Goal: Navigation & Orientation: Find specific page/section

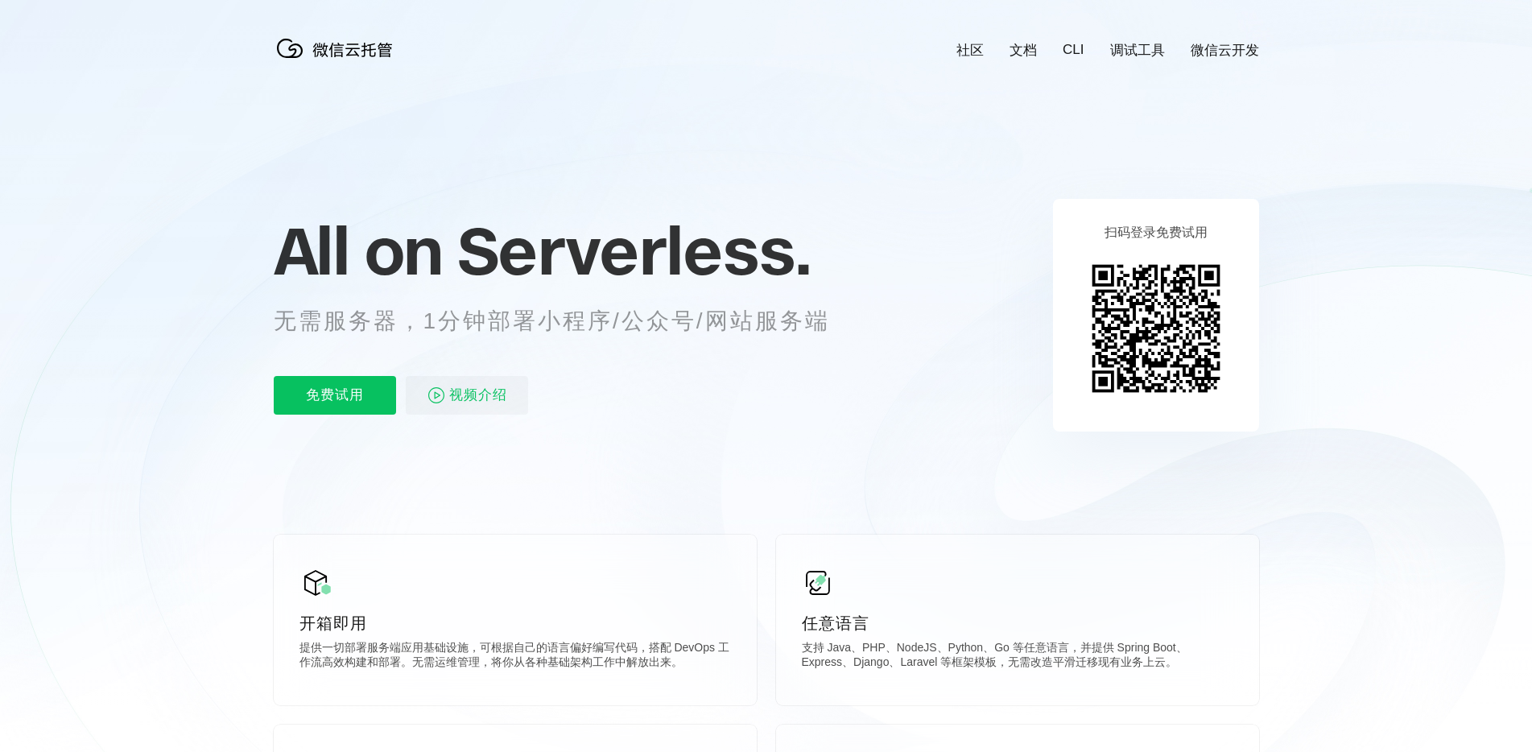
scroll to position [0, 2863]
click at [1367, 511] on icon at bounding box center [767, 434] width 1546 height 869
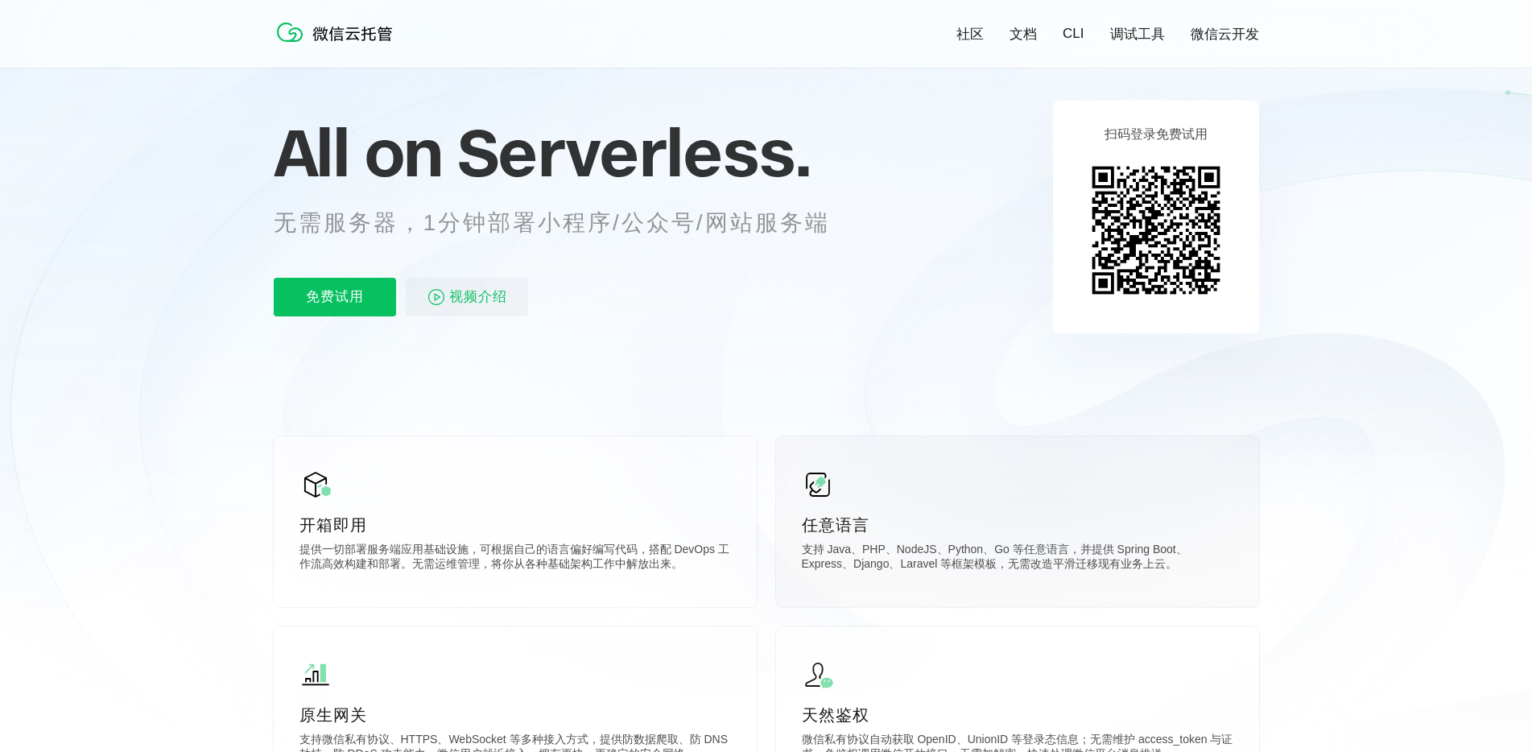
scroll to position [0, 0]
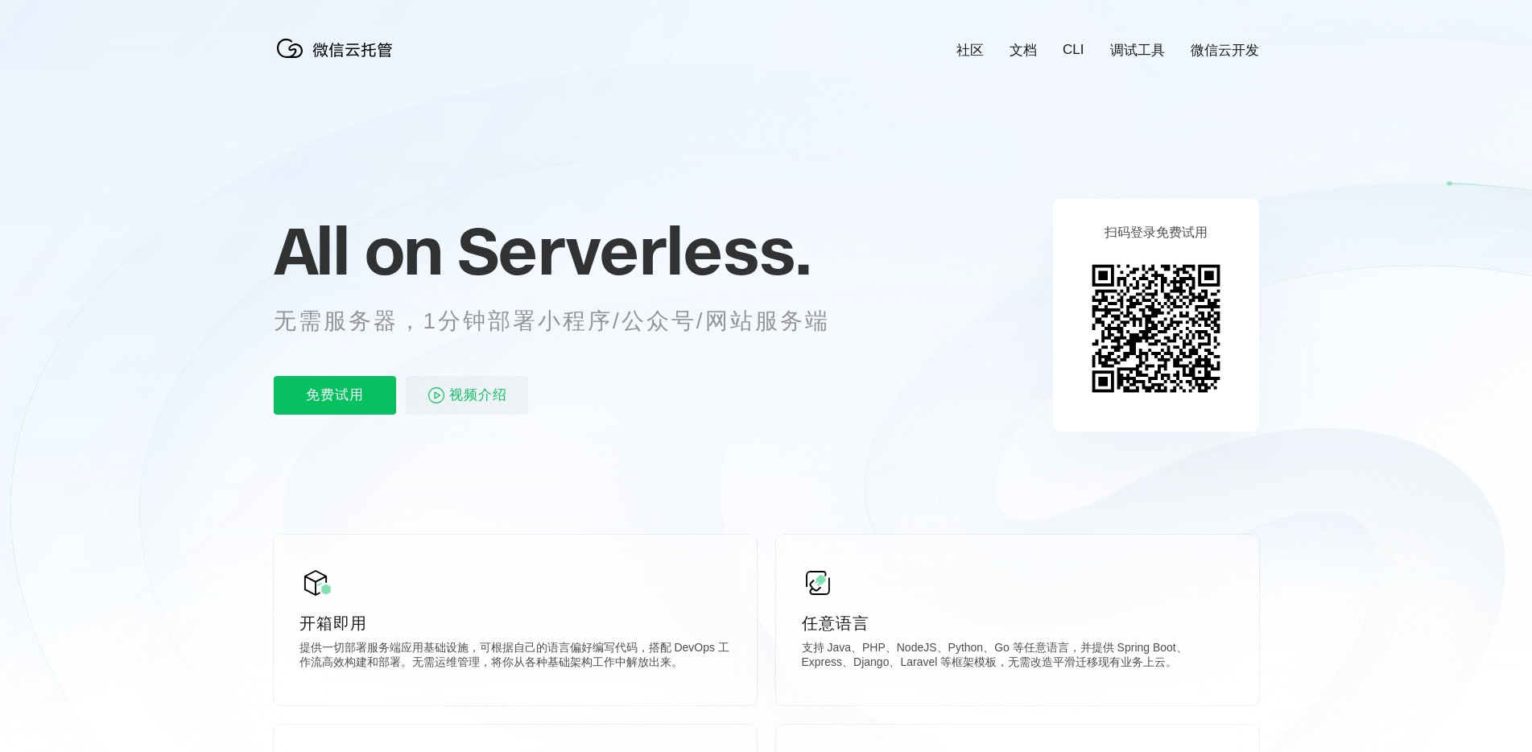
click at [143, 261] on icon at bounding box center [767, 434] width 1546 height 869
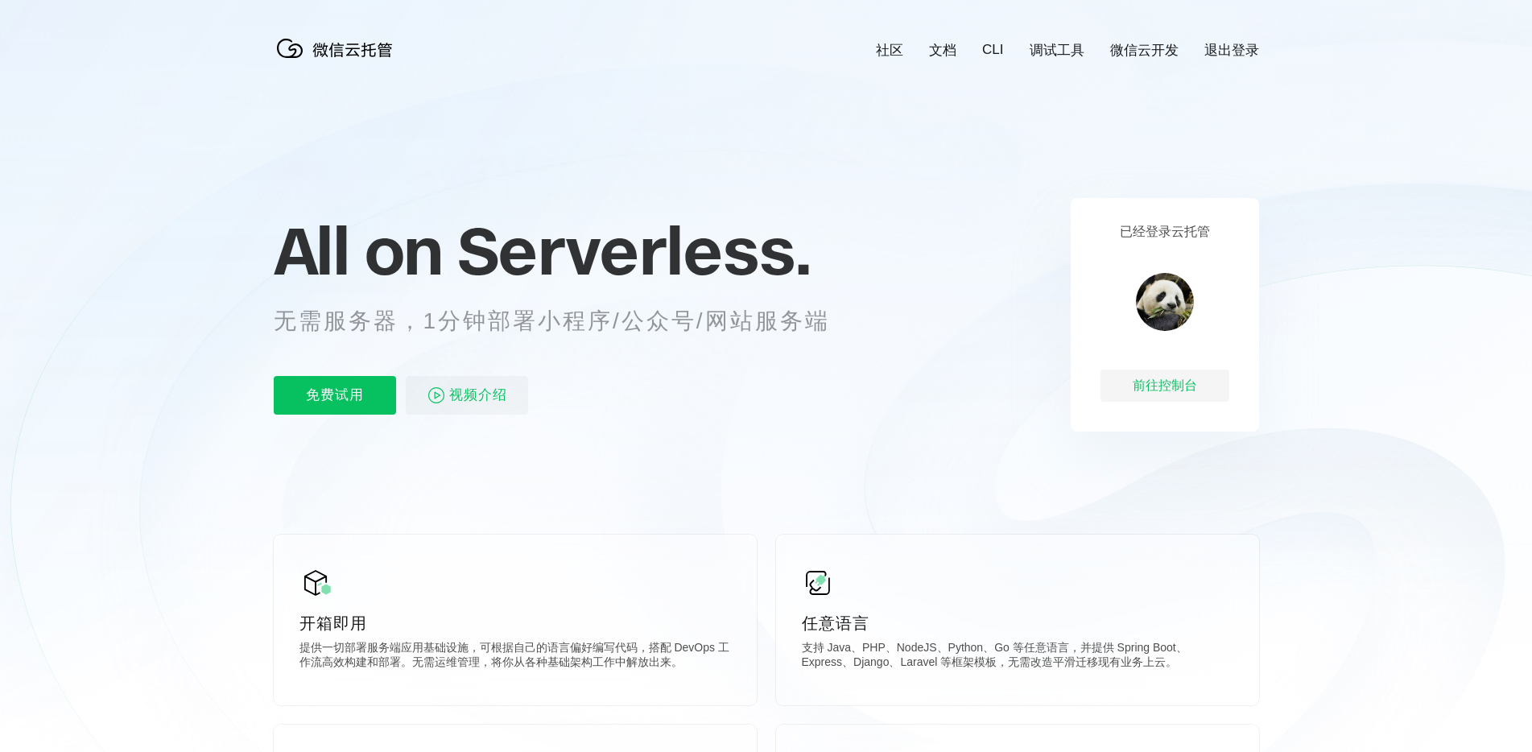
scroll to position [0, 2863]
click at [1190, 391] on div "前往控制台" at bounding box center [1164, 386] width 129 height 32
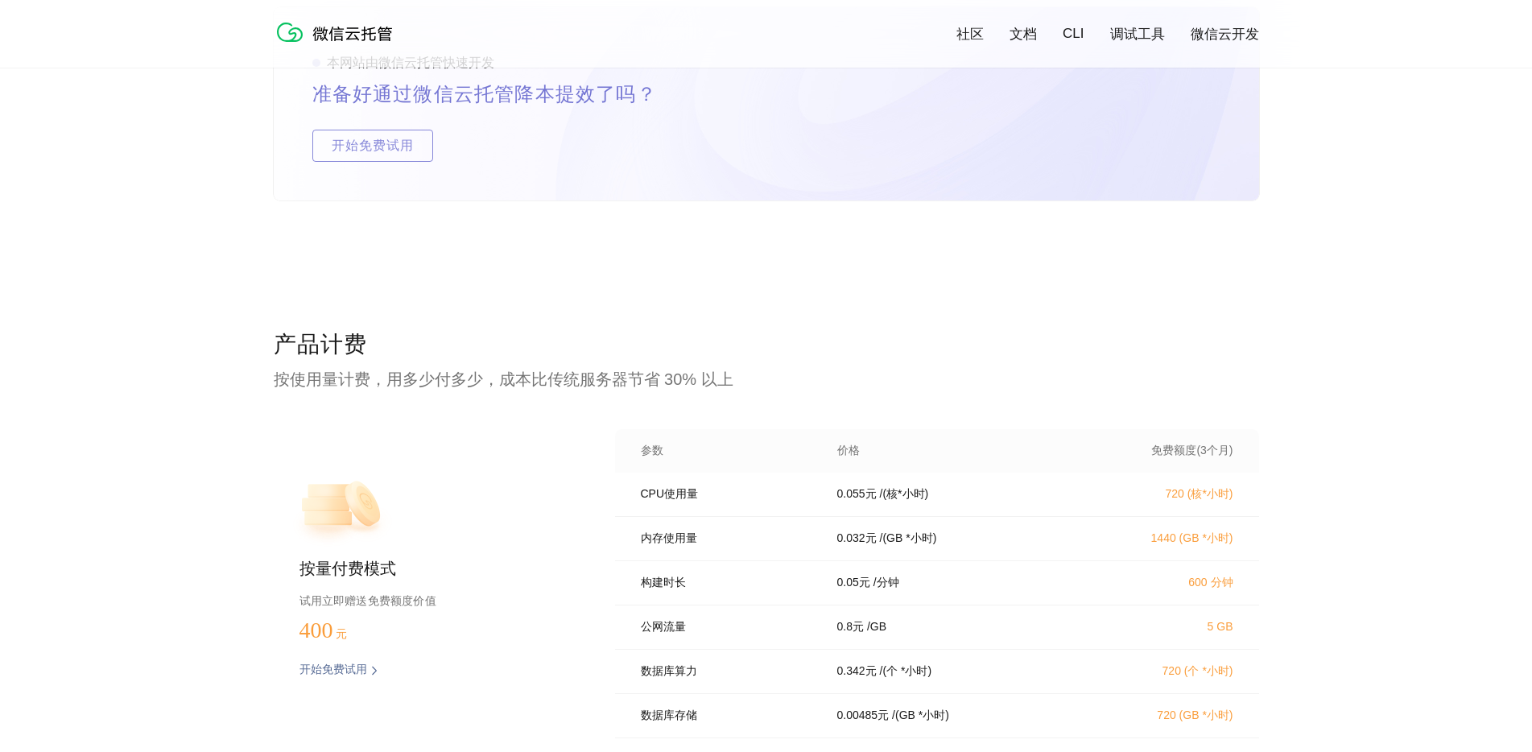
scroll to position [2977, 0]
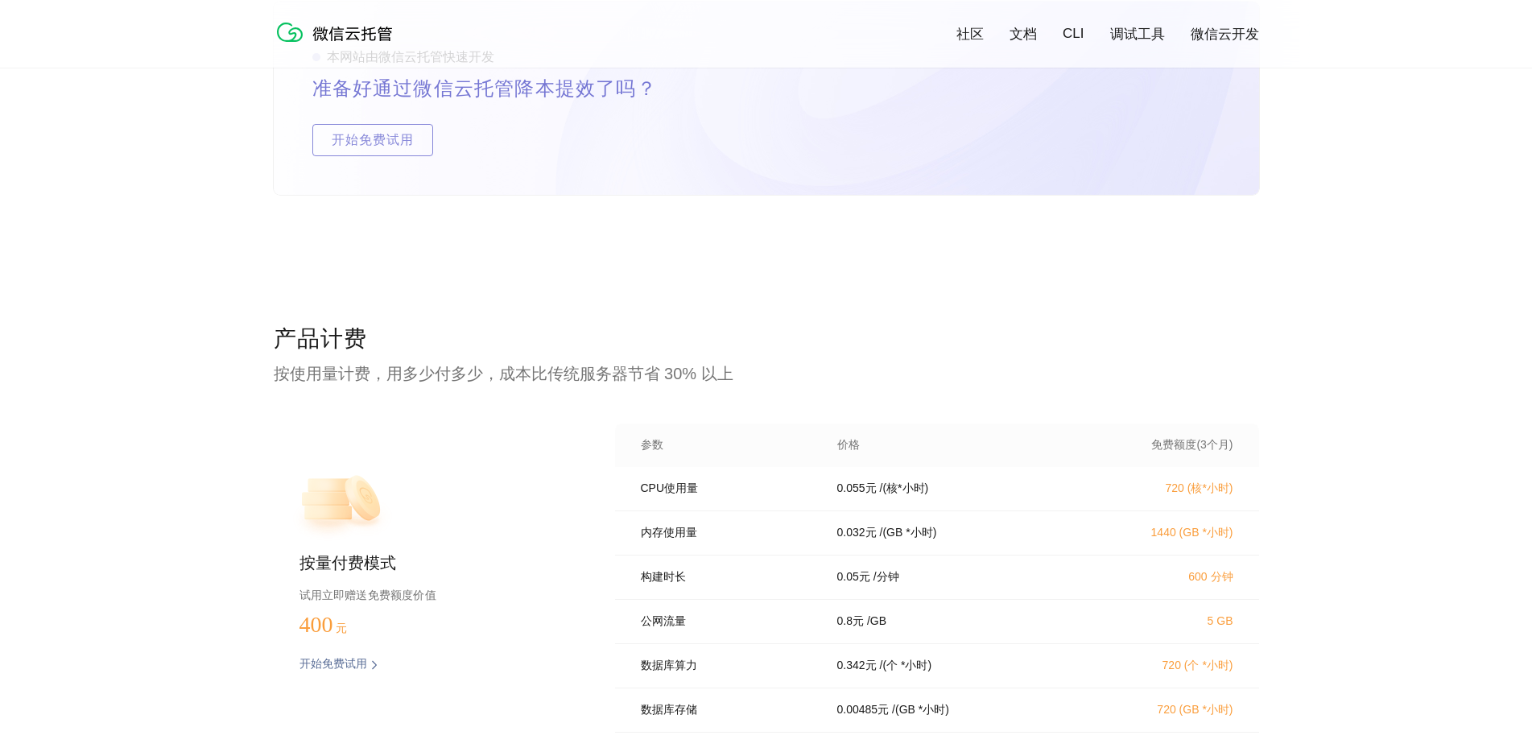
drag, startPoint x: 836, startPoint y: 299, endPoint x: 748, endPoint y: 299, distance: 88.6
click at [748, 299] on div "本网站由微信云托管快速开发 准备好通过微信云托管降本提效了吗？ 开始免费试用" at bounding box center [766, 163] width 985 height 322
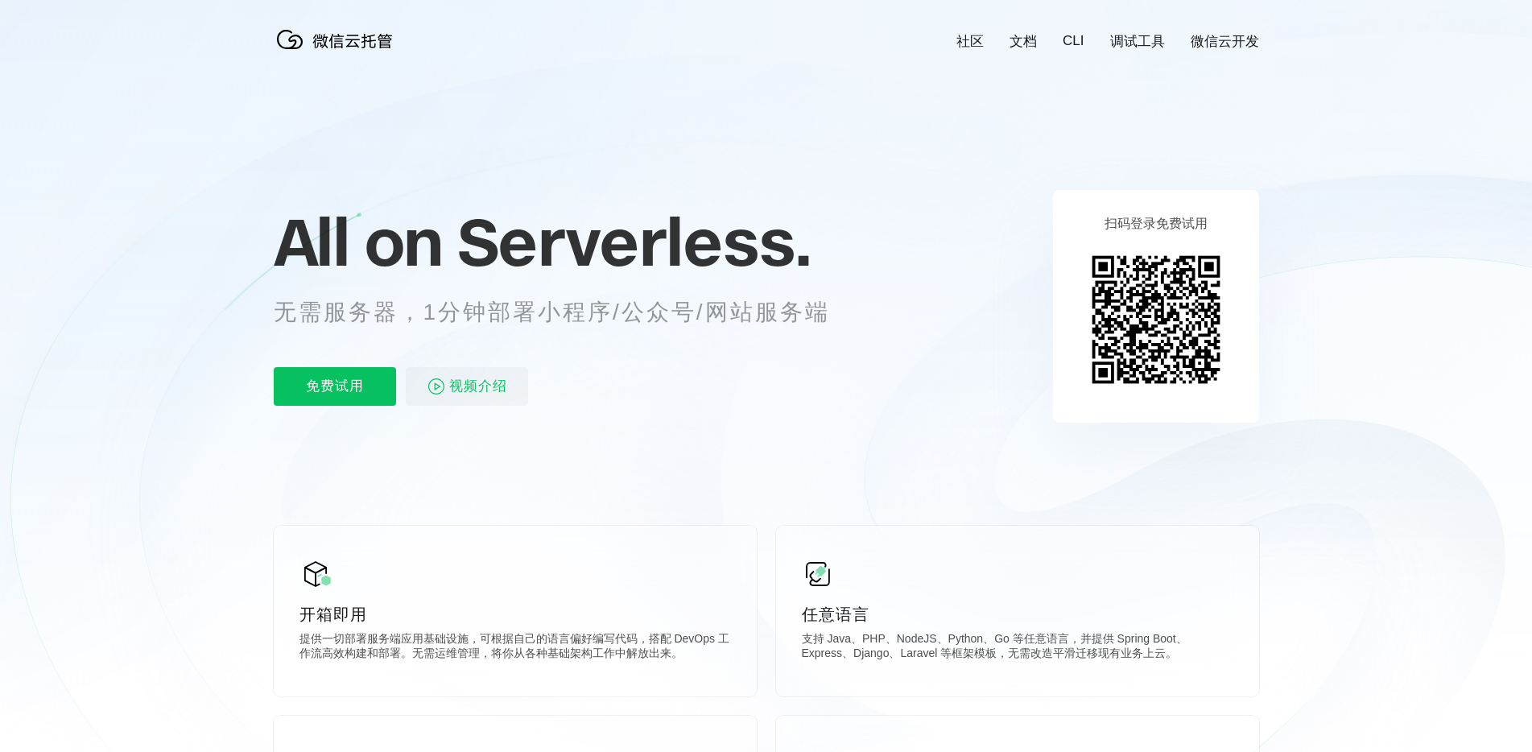
scroll to position [2, 0]
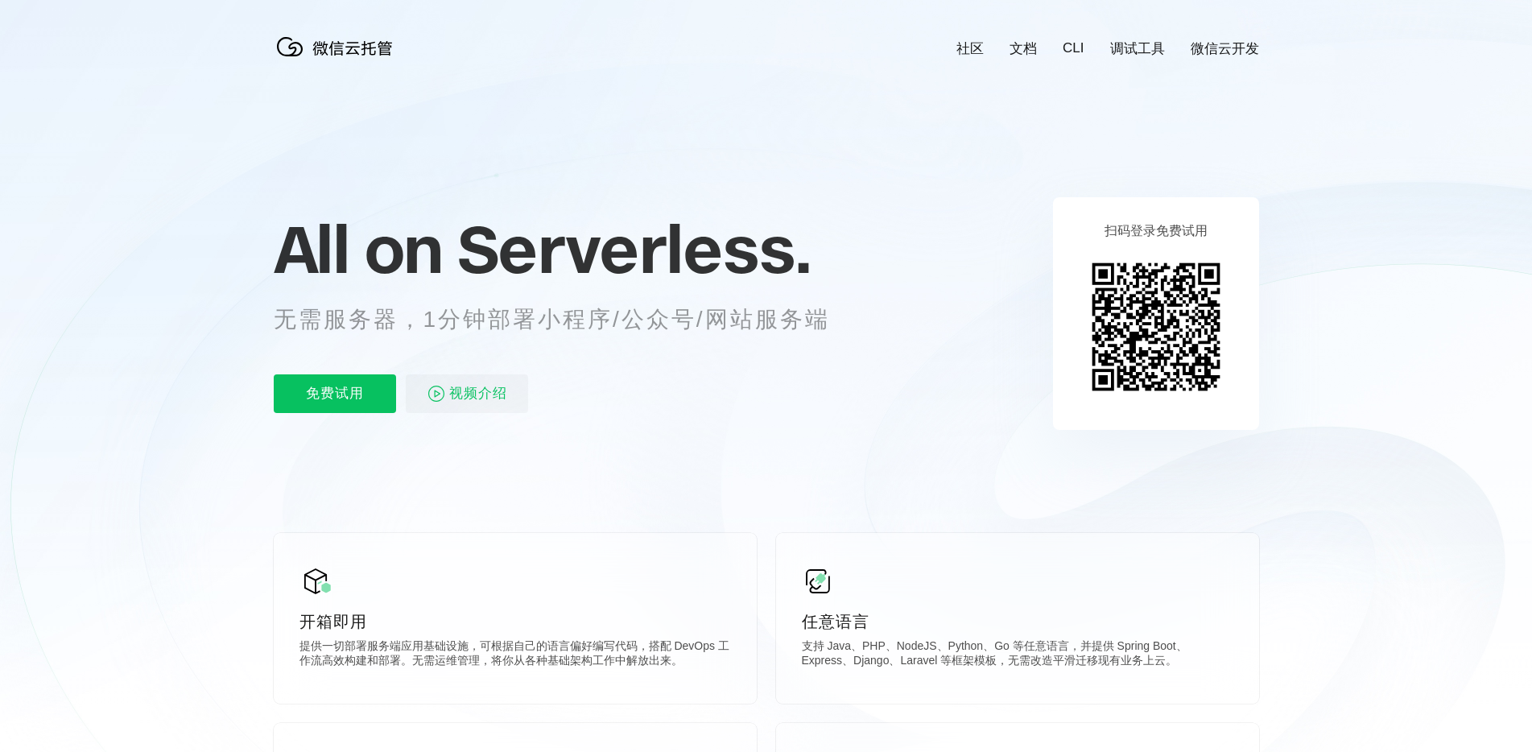
click at [1149, 54] on link "调试工具" at bounding box center [1137, 48] width 55 height 19
drag, startPoint x: 630, startPoint y: 176, endPoint x: 607, endPoint y: 183, distance: 23.4
click at [607, 183] on icon at bounding box center [767, 432] width 1546 height 869
